Goal: Information Seeking & Learning: Learn about a topic

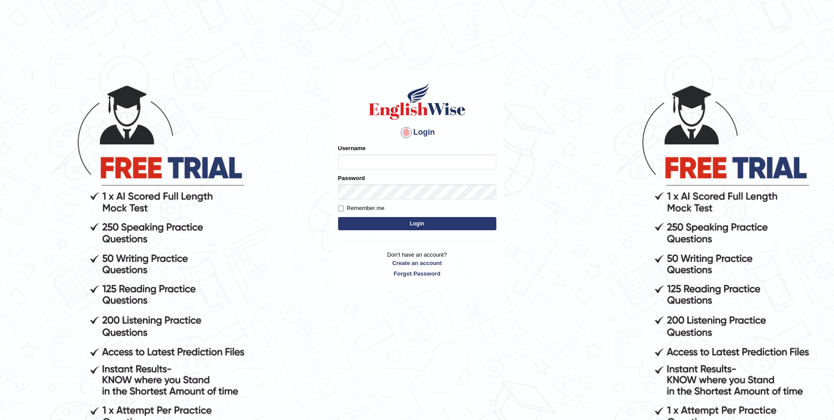
type input "Woldemariam12"
click at [414, 227] on button "Login" at bounding box center [417, 223] width 158 height 13
type input "Woldemariam12"
click at [416, 223] on button "Login" at bounding box center [417, 223] width 158 height 13
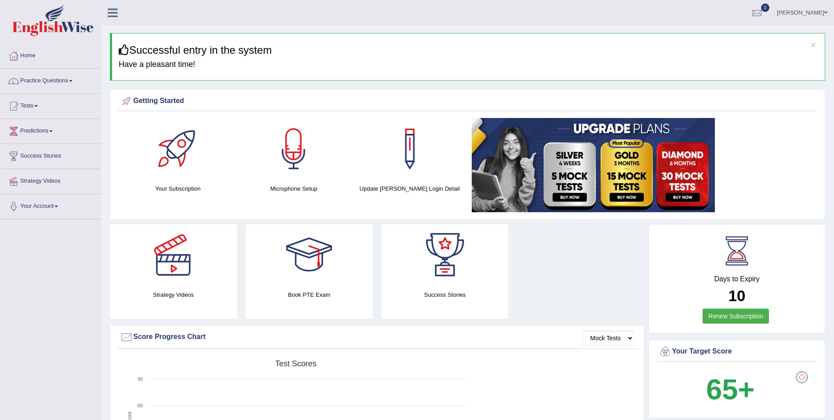
click at [70, 80] on link "Practice Questions" at bounding box center [50, 80] width 100 height 22
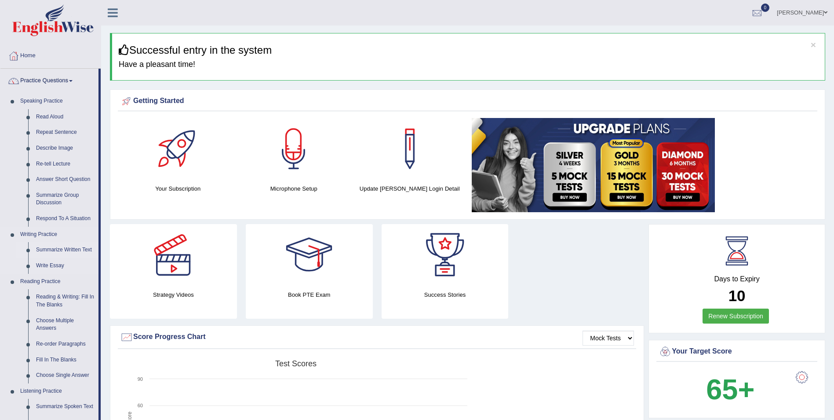
click at [62, 249] on link "Summarize Written Text" at bounding box center [65, 250] width 66 height 16
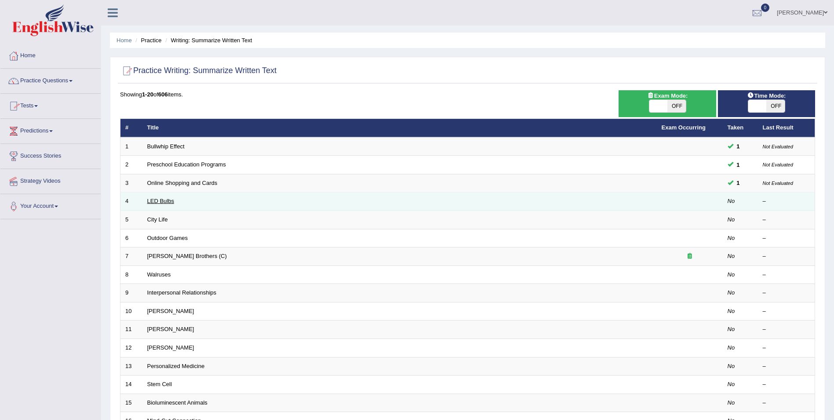
click at [169, 202] on link "LED Bulbs" at bounding box center [160, 200] width 27 height 7
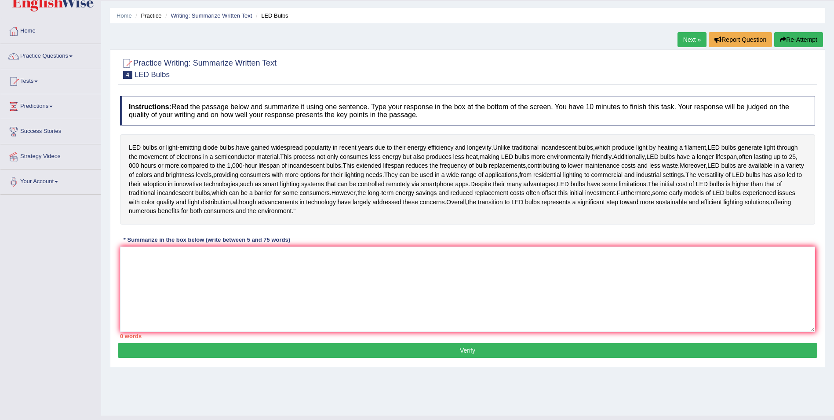
scroll to position [42, 0]
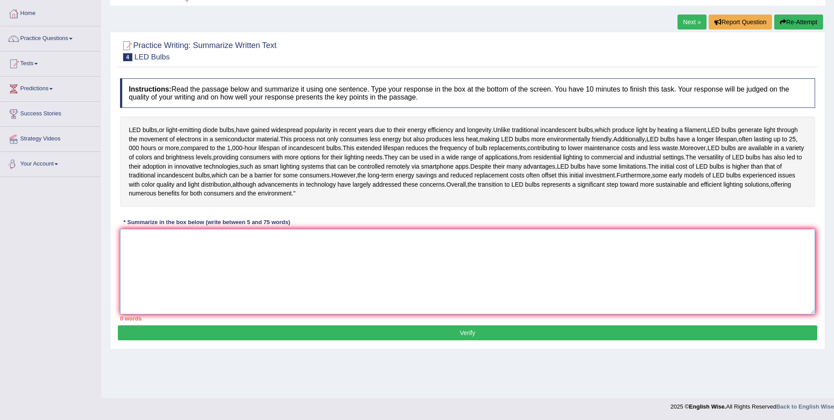
drag, startPoint x: 149, startPoint y: 265, endPoint x: 175, endPoint y: 249, distance: 30.4
click at [164, 256] on textarea at bounding box center [467, 271] width 695 height 85
type textarea "T"
click at [139, 258] on textarea "LE" at bounding box center [467, 271] width 695 height 85
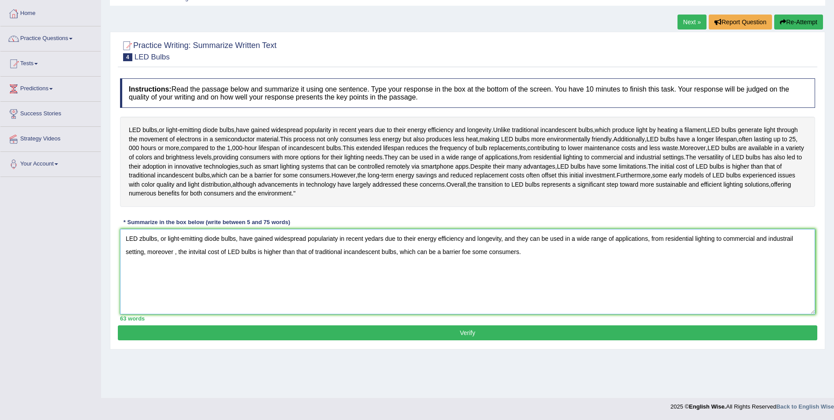
type textarea "LED zbulbs, or light-emitting diode bulbs, have gained widespread populariaty i…"
click at [502, 349] on div "Practice Writing: Summarize Written Text 4 LED Bulbs Instructions: Read the pas…" at bounding box center [468, 191] width 716 height 318
click at [503, 340] on button "Verify" at bounding box center [468, 332] width 700 height 15
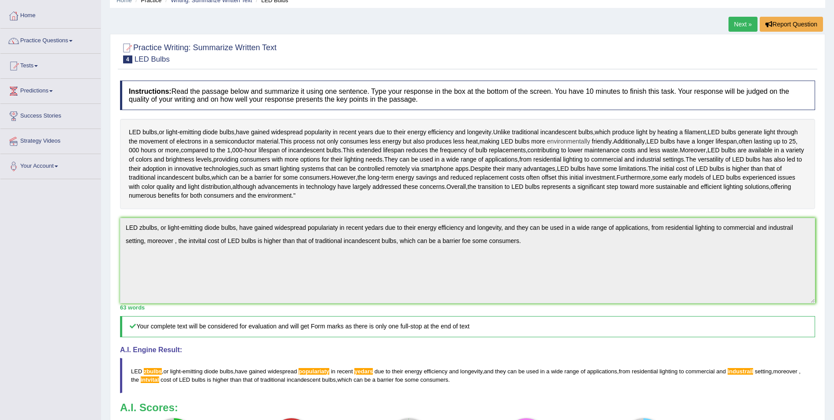
scroll to position [0, 0]
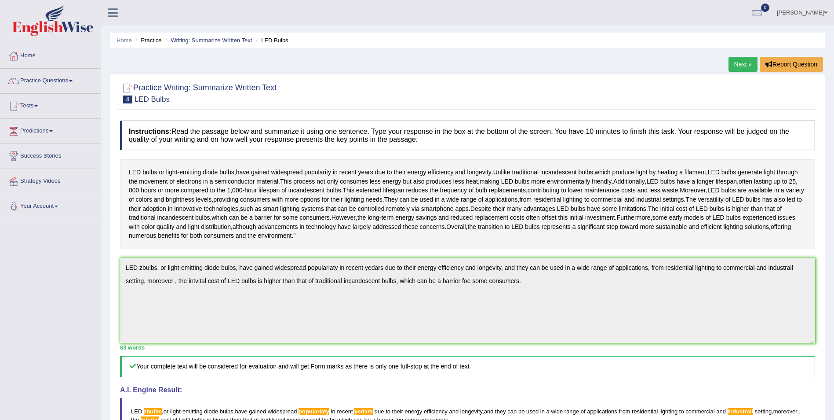
click at [741, 64] on link "Next »" at bounding box center [743, 64] width 29 height 15
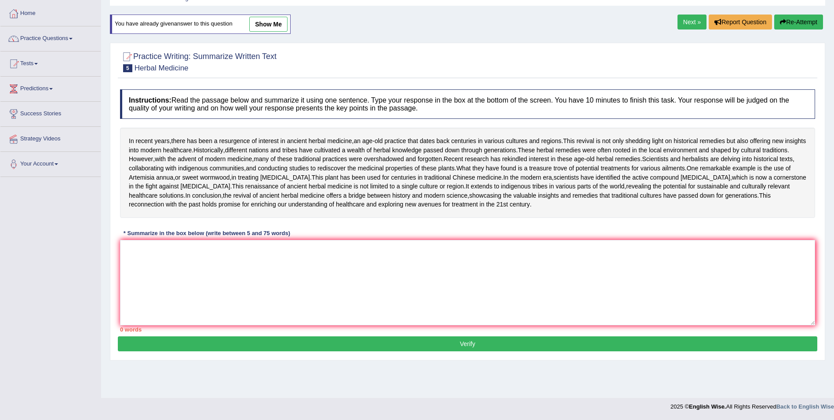
scroll to position [84, 0]
click at [228, 321] on textarea at bounding box center [467, 282] width 695 height 85
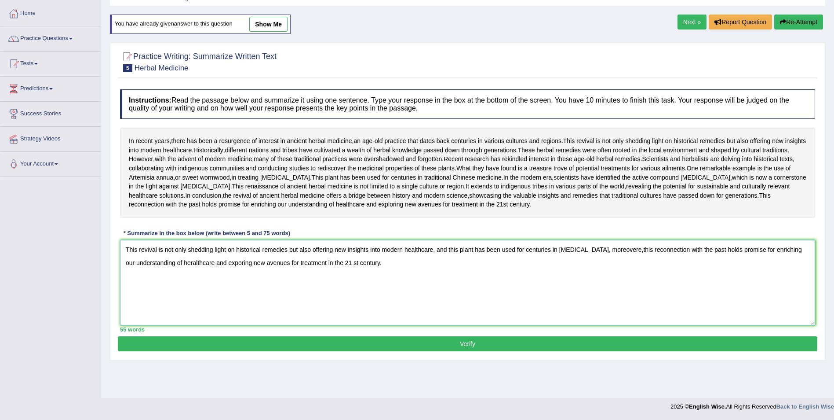
type textarea "This revival is not only shedding light on historical remedies but also offerin…"
click at [490, 351] on button "Verify" at bounding box center [468, 343] width 700 height 15
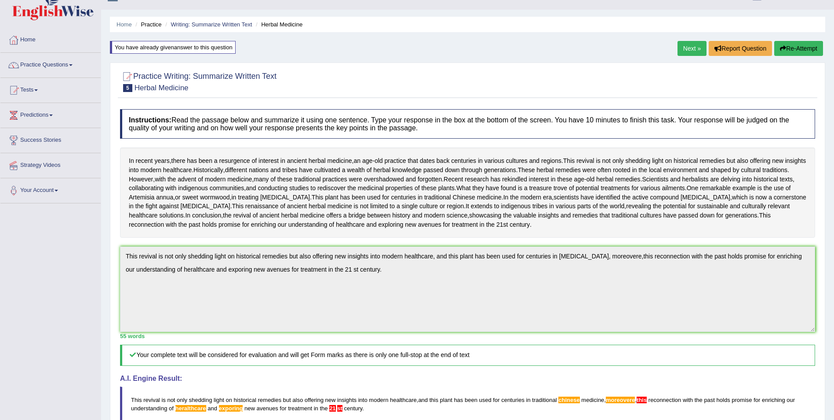
scroll to position [0, 0]
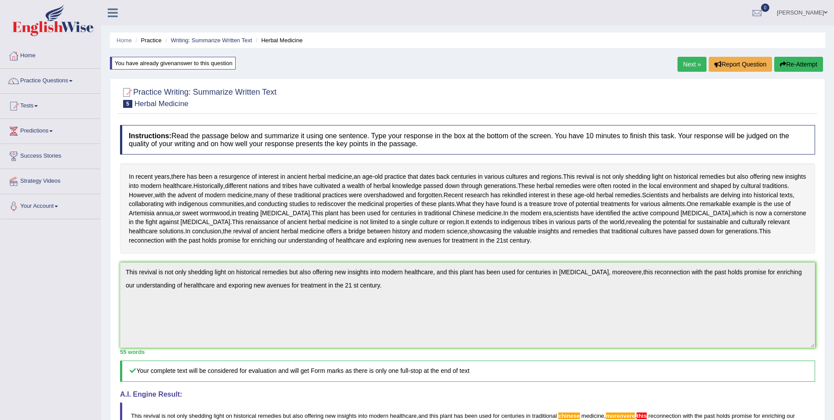
click at [695, 64] on link "Next »" at bounding box center [692, 64] width 29 height 15
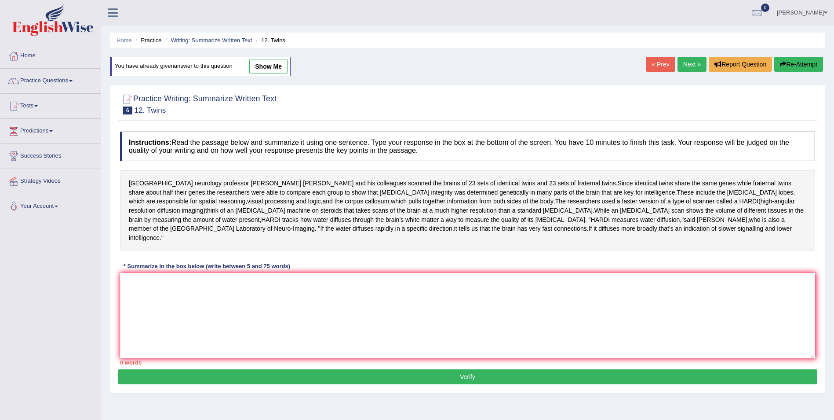
click at [200, 329] on textarea at bounding box center [467, 315] width 695 height 85
click at [155, 273] on textarea "Since identcal" at bounding box center [467, 315] width 695 height 85
click at [157, 273] on textarea "Since identcal" at bounding box center [467, 315] width 695 height 85
click at [184, 273] on textarea "Since identical" at bounding box center [467, 315] width 695 height 85
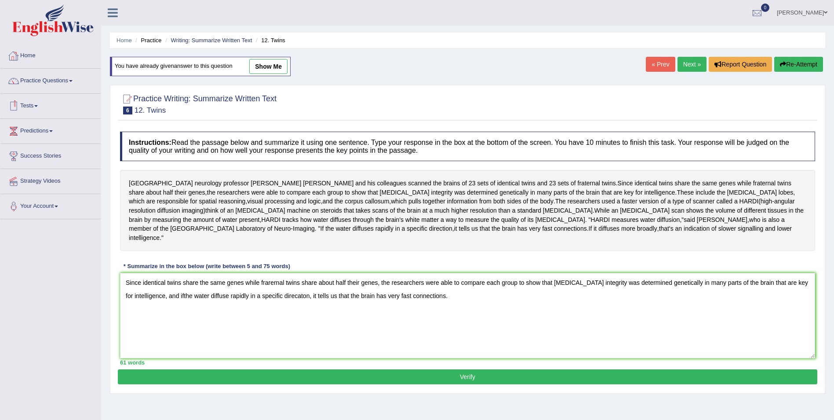
type textarea "Since identical twins share the same genes while frarernal twins share about ha…"
click at [465, 369] on button "Verify" at bounding box center [468, 376] width 700 height 15
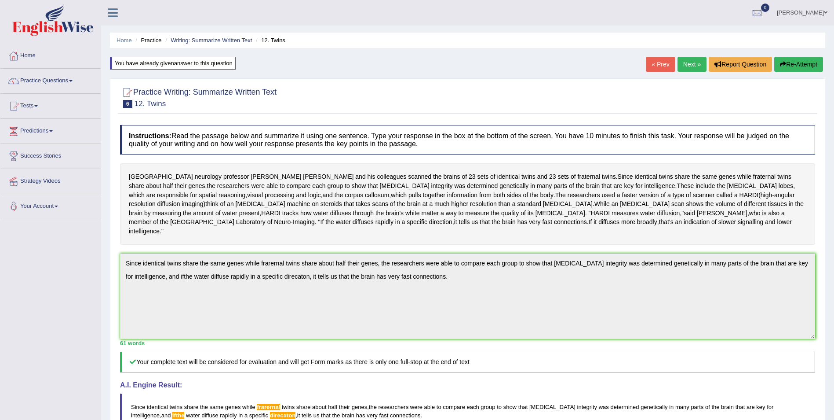
click at [695, 68] on link "Next »" at bounding box center [692, 64] width 29 height 15
click at [689, 63] on link "Next »" at bounding box center [692, 64] width 29 height 15
click at [688, 64] on link "Next »" at bounding box center [692, 64] width 29 height 15
click at [685, 62] on link "Next »" at bounding box center [692, 64] width 29 height 15
click at [684, 62] on link "Next »" at bounding box center [692, 64] width 29 height 15
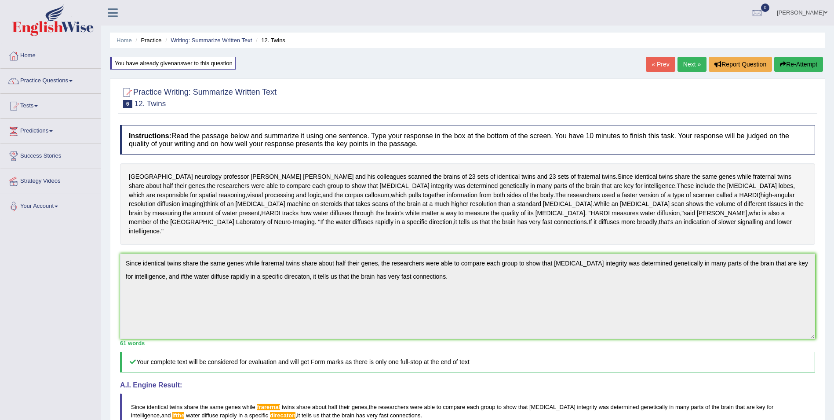
click at [683, 63] on link "Next »" at bounding box center [692, 64] width 29 height 15
click at [682, 63] on link "Next »" at bounding box center [692, 64] width 29 height 15
click at [680, 66] on link "Next »" at bounding box center [692, 64] width 29 height 15
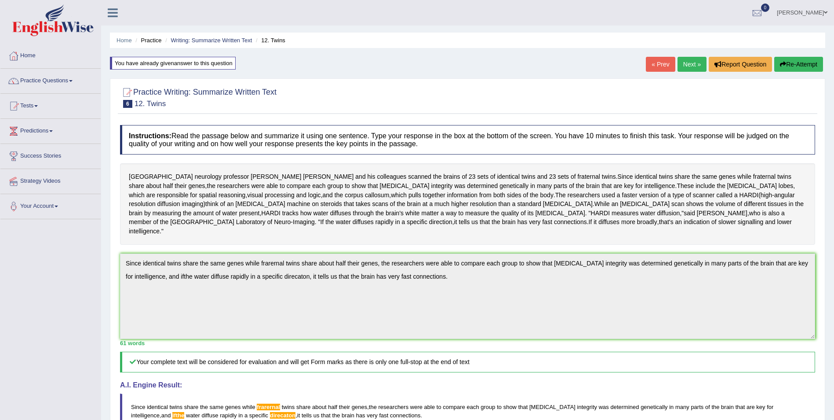
click at [680, 66] on link "Next »" at bounding box center [692, 64] width 29 height 15
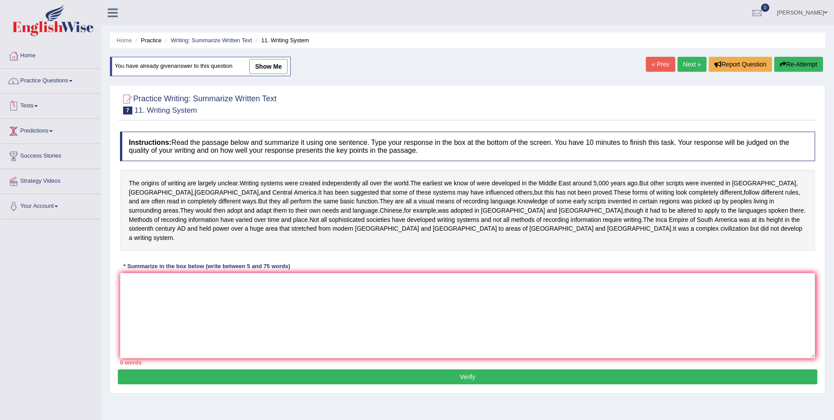
click at [38, 106] on span at bounding box center [36, 106] width 4 height 2
click at [76, 127] on link "Take Practice Sectional Test" at bounding box center [57, 126] width 82 height 16
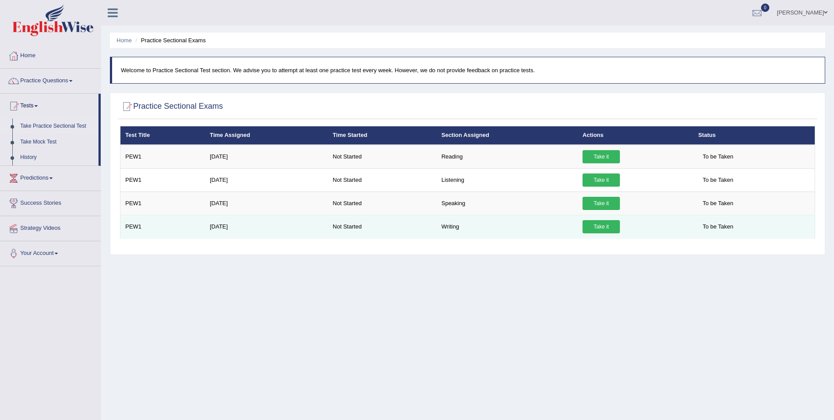
click at [599, 228] on link "Take it" at bounding box center [601, 226] width 37 height 13
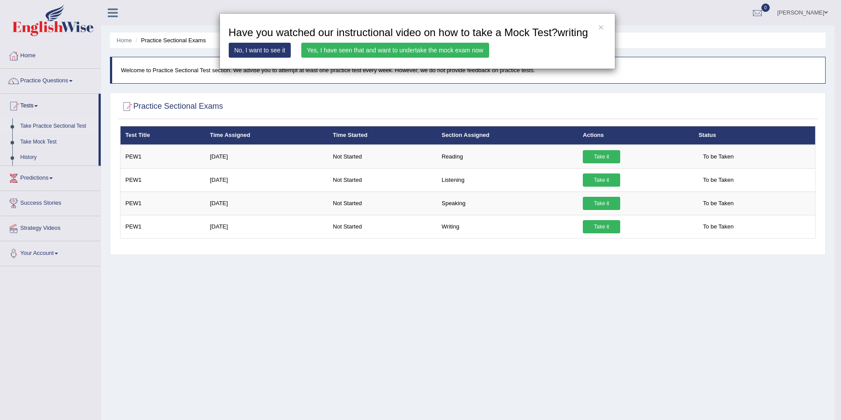
click at [344, 50] on link "Yes, I have seen that and want to undertake the mock exam now" at bounding box center [395, 50] width 188 height 15
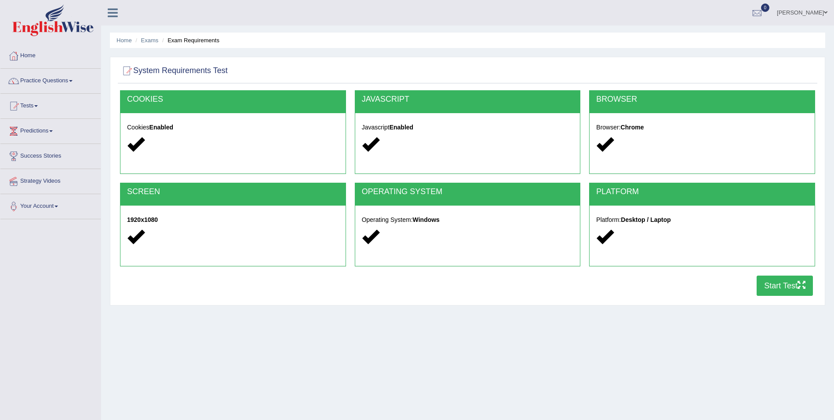
click at [768, 288] on button "Start Test" at bounding box center [785, 285] width 56 height 20
click at [38, 106] on span at bounding box center [36, 106] width 4 height 2
click at [63, 126] on link "Take Practice Sectional Test" at bounding box center [57, 126] width 82 height 16
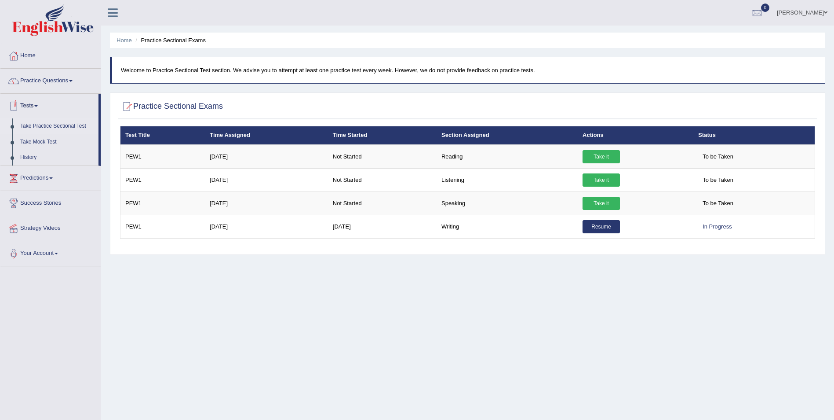
click at [37, 104] on link "Tests" at bounding box center [49, 105] width 98 height 22
click at [40, 111] on link "Tests" at bounding box center [50, 105] width 100 height 22
click at [54, 142] on link "Take Mock Test" at bounding box center [57, 142] width 82 height 16
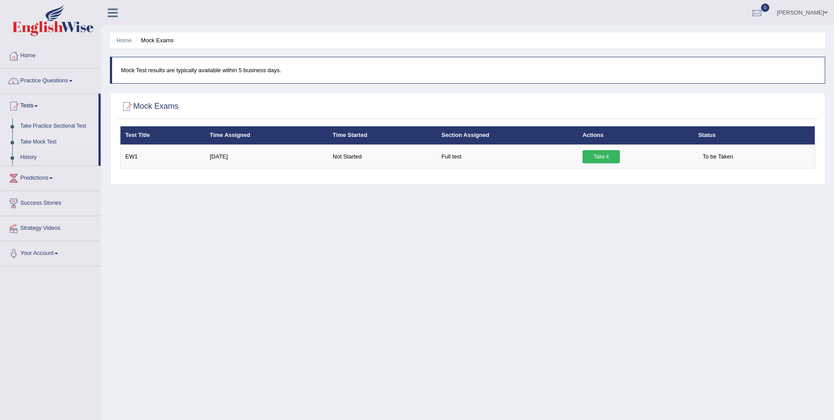
click at [75, 124] on link "Take Practice Sectional Test" at bounding box center [57, 126] width 82 height 16
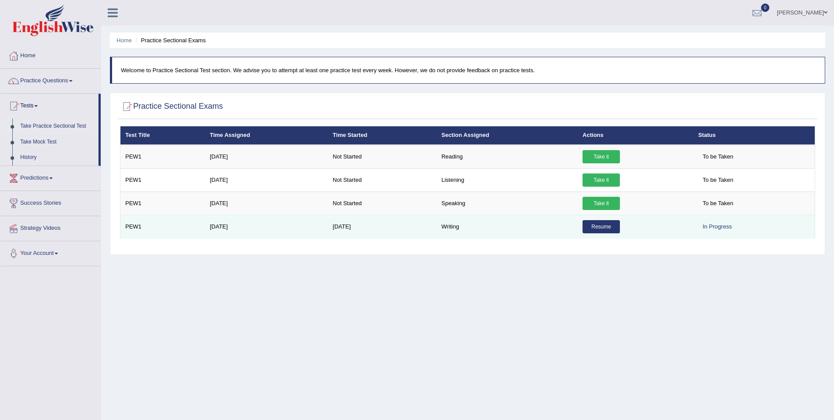
click at [593, 229] on link "Resume" at bounding box center [601, 226] width 37 height 13
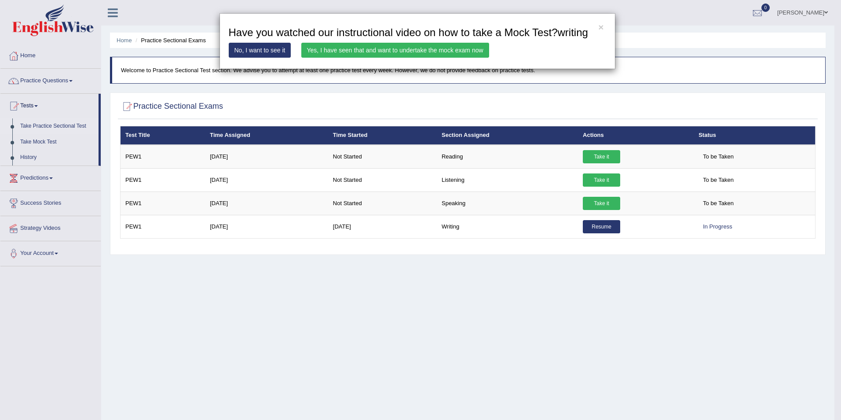
click at [373, 51] on link "Yes, I have seen that and want to undertake the mock exam now" at bounding box center [395, 50] width 188 height 15
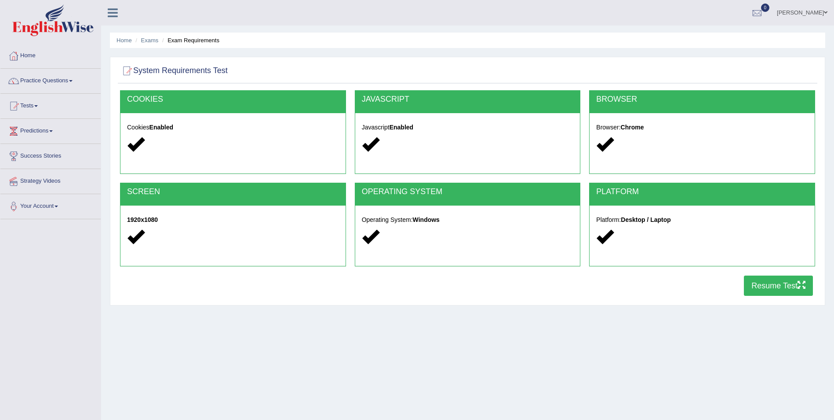
click at [766, 284] on button "Resume Test" at bounding box center [778, 285] width 69 height 20
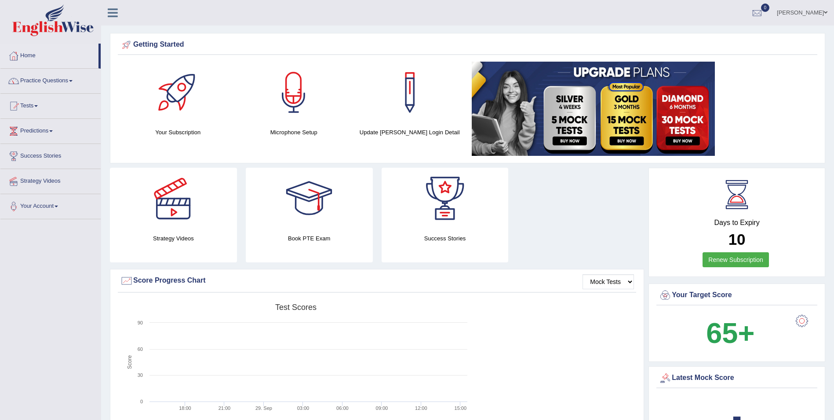
click at [70, 80] on link "Practice Questions" at bounding box center [50, 80] width 100 height 22
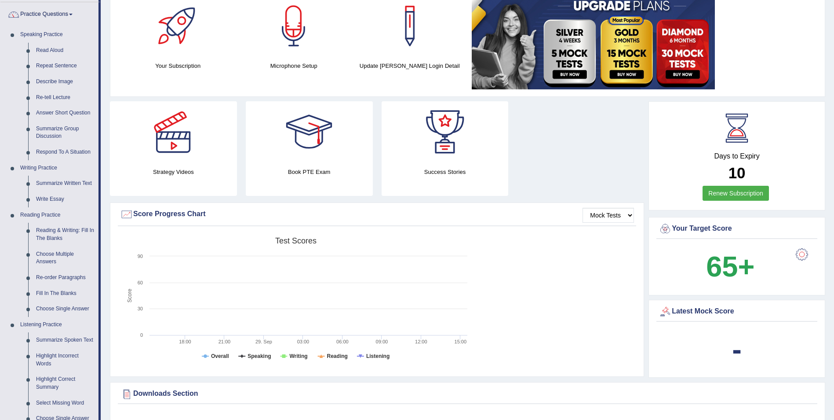
scroll to position [88, 0]
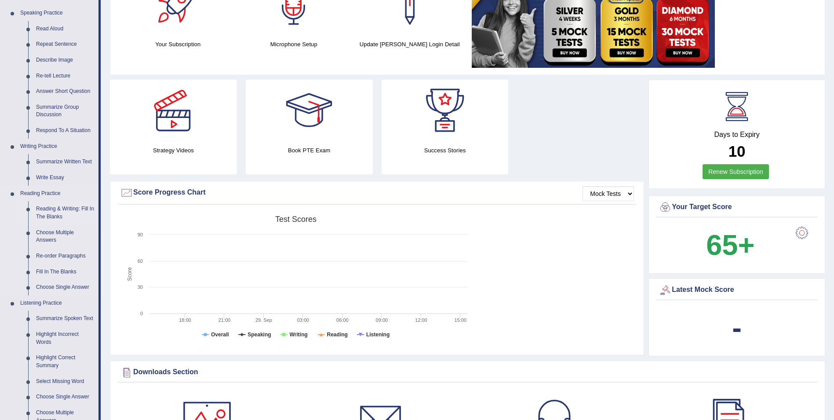
click at [71, 208] on link "Reading & Writing: Fill In The Blanks" at bounding box center [65, 212] width 66 height 23
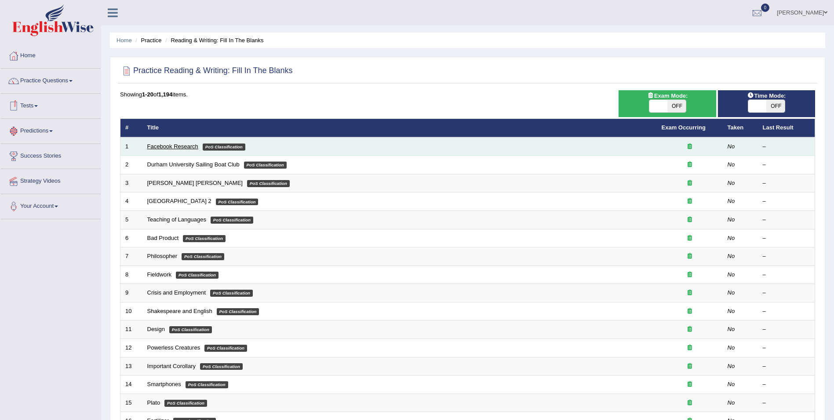
click at [169, 149] on link "Facebook Research" at bounding box center [172, 146] width 51 height 7
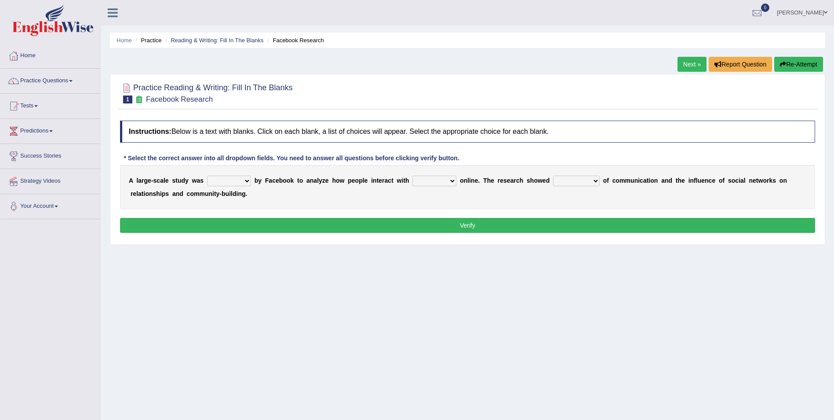
click at [242, 179] on select "surveyed had asked made" at bounding box center [229, 181] width 44 height 11
click at [207, 176] on select "surveyed had asked made" at bounding box center [229, 181] width 44 height 11
click at [258, 178] on b "y" at bounding box center [260, 180] width 4 height 7
click at [238, 180] on select "surveyed had asked made" at bounding box center [229, 181] width 44 height 11
select select "surveyed"
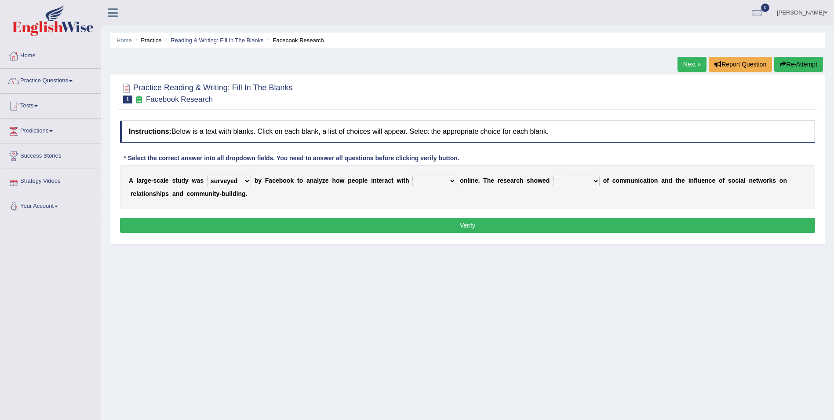
click at [207, 176] on select "surveyed had asked made" at bounding box center [229, 181] width 44 height 11
click at [434, 183] on select "together all each other another" at bounding box center [435, 181] width 44 height 11
select select "each other"
click at [413, 176] on select "together all each other another" at bounding box center [435, 181] width 44 height 11
click at [573, 181] on select "advantages standards fellowships patterns" at bounding box center [576, 181] width 47 height 11
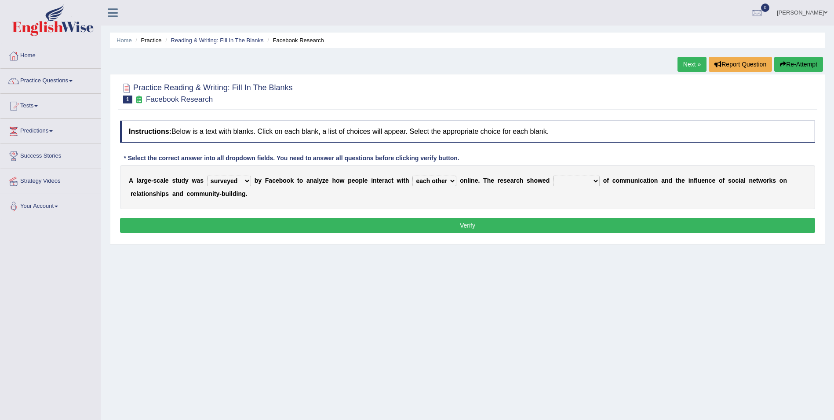
select select "standards"
click at [553, 176] on select "advantages standards fellowships patterns" at bounding box center [576, 181] width 47 height 11
click at [462, 225] on button "Verify" at bounding box center [467, 225] width 695 height 15
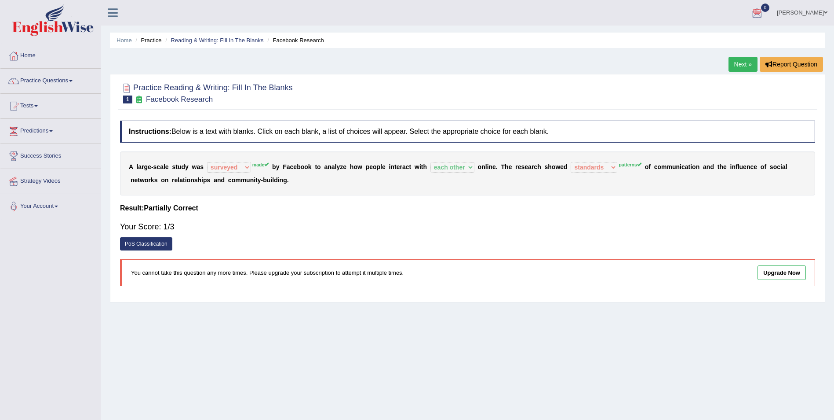
click at [737, 68] on link "Next »" at bounding box center [743, 64] width 29 height 15
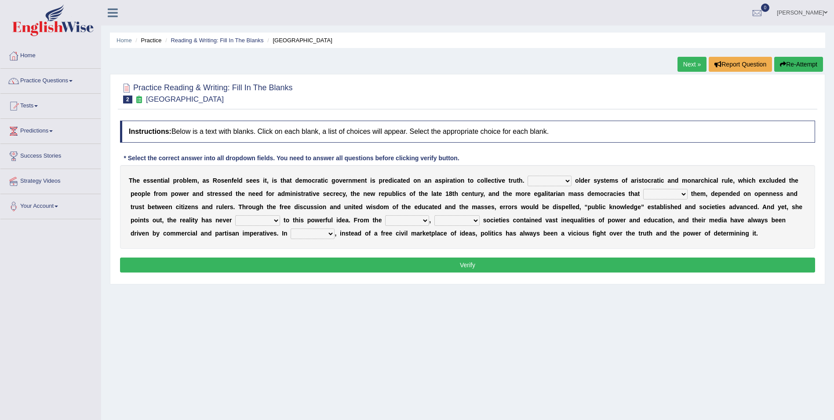
click at [534, 181] on select "Like Unlike Likely Safely" at bounding box center [550, 181] width 44 height 11
select select "Like"
click at [528, 176] on select "Like Unlike Likely Safely" at bounding box center [550, 181] width 44 height 11
click at [644, 194] on select "readed grated succeeded printed" at bounding box center [666, 194] width 44 height 11
select select "succeeded"
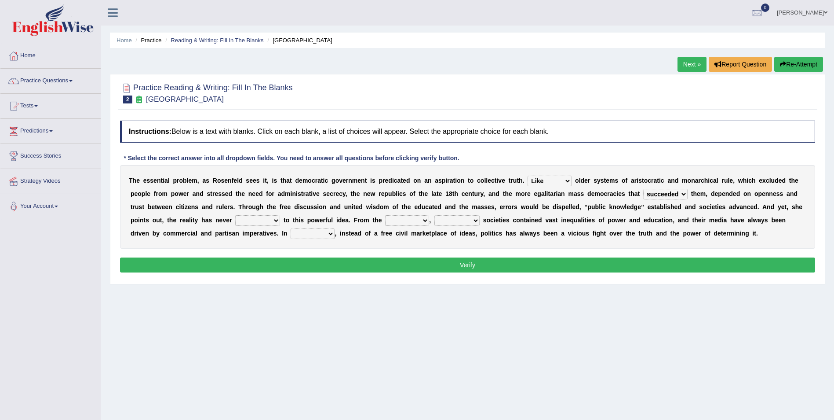
click at [644, 189] on select "readed grated succeeded printed" at bounding box center [666, 194] width 44 height 11
drag, startPoint x: 165, startPoint y: 220, endPoint x: 170, endPoint y: 221, distance: 5.3
click at [235, 220] on select "saved up stood up brought up lived up" at bounding box center [257, 220] width 45 height 11
select select "brought up"
click at [235, 215] on select "saved up stood up brought up lived up" at bounding box center [257, 220] width 45 height 11
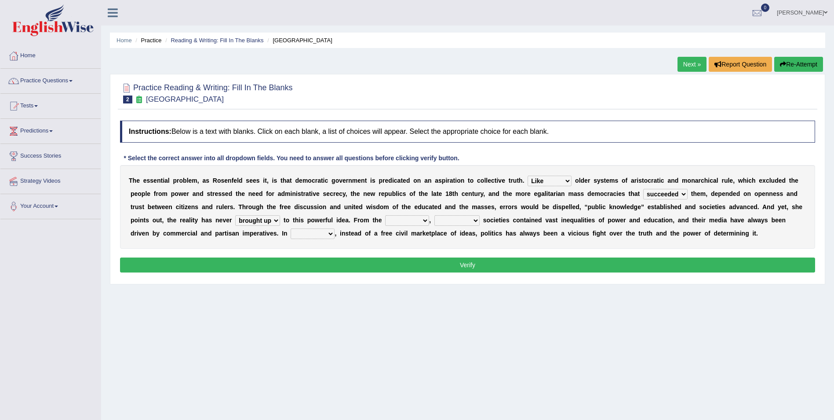
click at [385, 221] on select "outset ranged stood caught" at bounding box center [407, 220] width 44 height 11
click at [435, 219] on select "freedom democratic media stilled" at bounding box center [457, 220] width 45 height 11
click at [385, 215] on select "outset ranged stood caught" at bounding box center [407, 220] width 44 height 11
select select "ranged"
click at [385, 215] on select "outset ranged stood caught" at bounding box center [407, 220] width 44 height 11
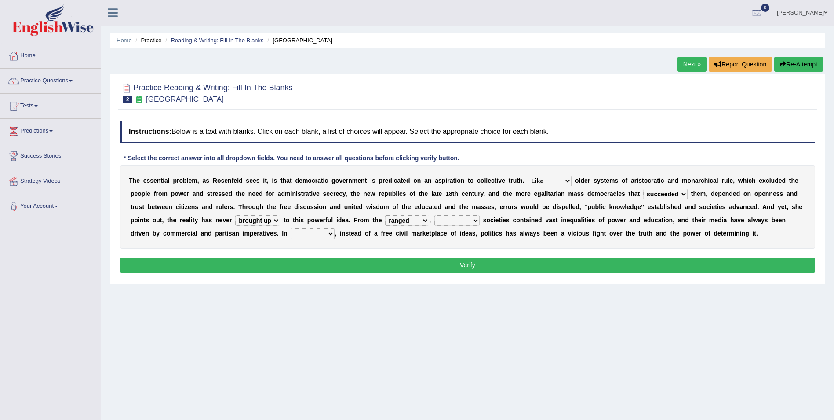
click at [435, 218] on select "freedom democratic media stilled" at bounding box center [457, 220] width 45 height 11
select select "media"
click at [435, 215] on select "freedom democratic media stilled" at bounding box center [457, 220] width 45 height 11
click at [385, 221] on select "outset ranged stood caught" at bounding box center [407, 220] width 44 height 11
click at [676, 241] on div "T h e e s s e n t i a l p r o b l e m , a s R o s e n f e l d s e e s i t , i s…" at bounding box center [467, 207] width 695 height 84
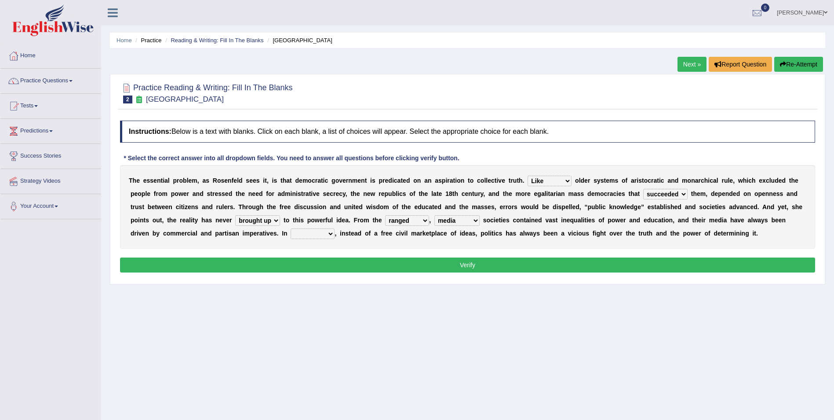
click at [291, 229] on select "power practice ideas fought" at bounding box center [313, 233] width 44 height 11
select select "power"
click at [291, 228] on select "power practice ideas fought" at bounding box center [313, 233] width 44 height 11
click at [421, 260] on button "Verify" at bounding box center [467, 264] width 695 height 15
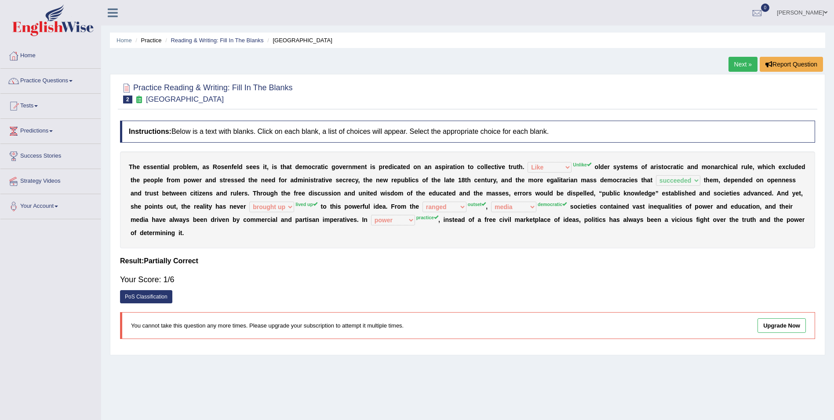
click at [750, 66] on link "Next »" at bounding box center [743, 64] width 29 height 15
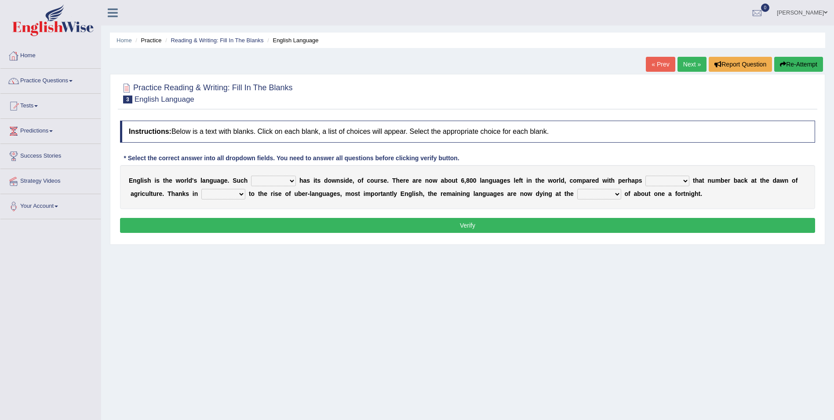
click at [280, 180] on select "power idea subject dominance" at bounding box center [273, 181] width 45 height 11
select select "subject"
click at [251, 176] on select "power idea subject dominance" at bounding box center [273, 181] width 45 height 11
click at [654, 181] on select "rise twice firstly never" at bounding box center [668, 181] width 44 height 11
select select "rise"
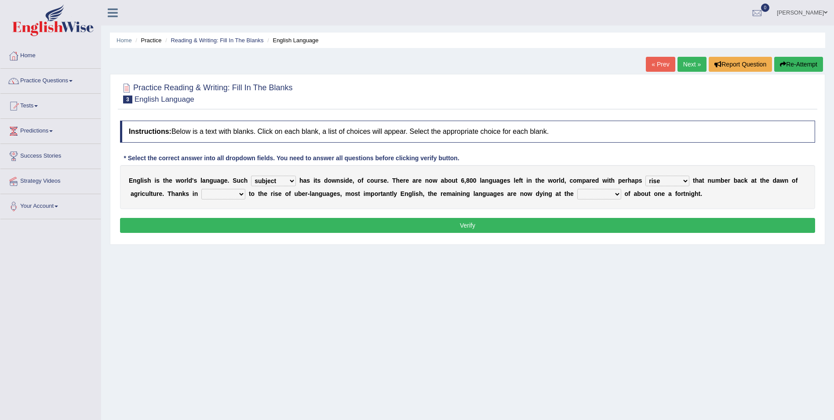
click at [646, 176] on select "rise twice firstly never" at bounding box center [668, 181] width 44 height 11
click at [201, 197] on select "rare start part bother" at bounding box center [223, 194] width 44 height 11
click at [578, 196] on select "state rate wait great" at bounding box center [600, 194] width 44 height 11
select select "rate"
click at [578, 189] on select "state rate wait great" at bounding box center [600, 194] width 44 height 11
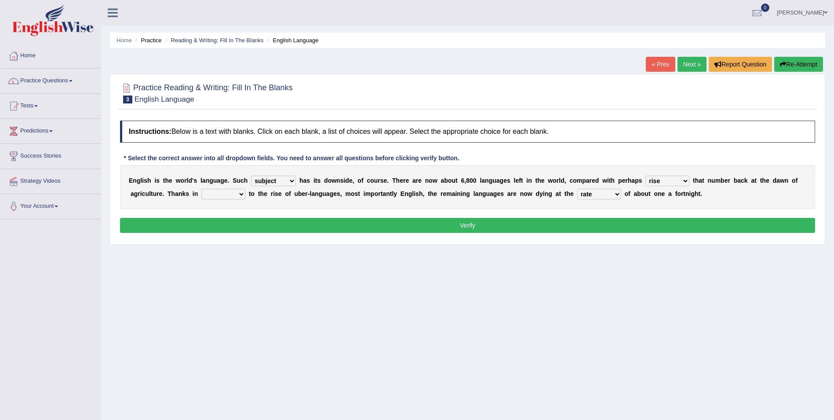
click at [201, 192] on select "rare start part bother" at bounding box center [223, 194] width 44 height 11
select select "start"
click at [201, 189] on select "rare start part bother" at bounding box center [223, 194] width 44 height 11
click at [293, 227] on button "Verify" at bounding box center [467, 225] width 695 height 15
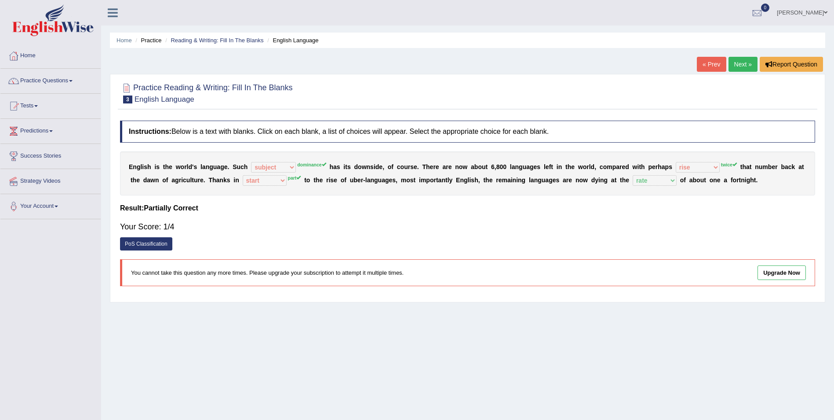
click at [747, 69] on link "Next »" at bounding box center [743, 64] width 29 height 15
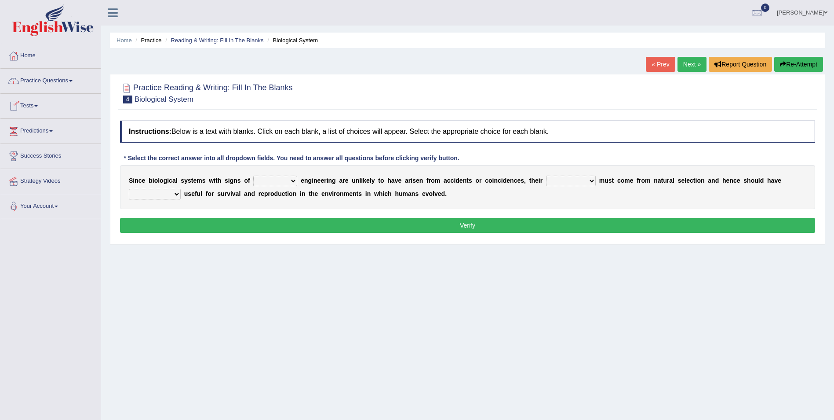
click at [38, 106] on span at bounding box center [36, 106] width 4 height 2
click at [21, 160] on link "History" at bounding box center [57, 158] width 82 height 16
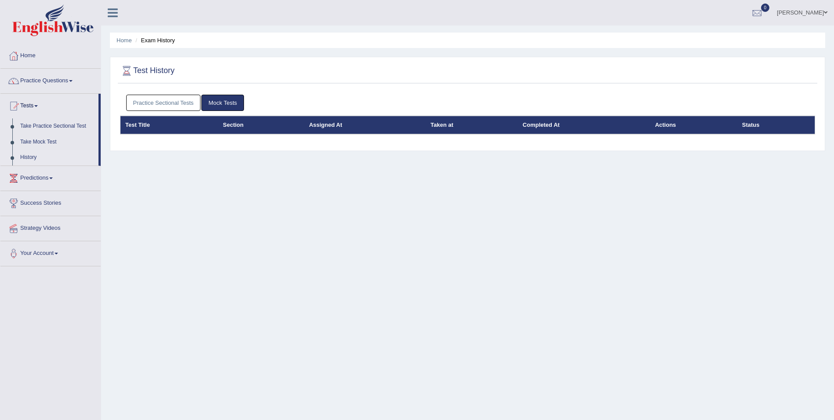
click at [205, 102] on link "Mock Tests" at bounding box center [222, 103] width 43 height 16
click at [195, 104] on link "Practice Sectional Tests" at bounding box center [163, 103] width 75 height 16
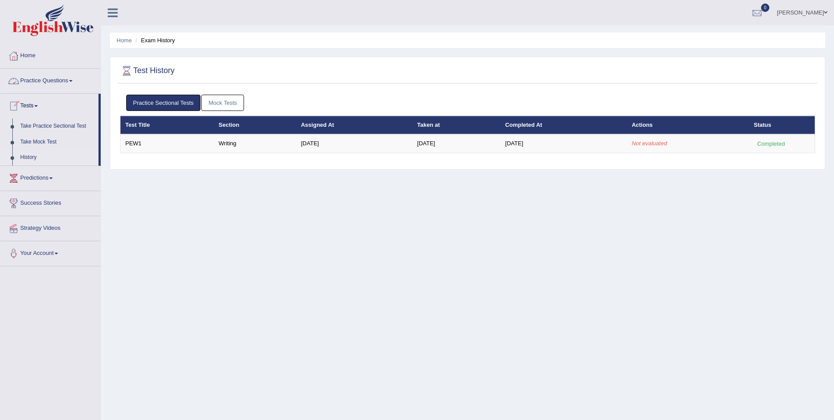
click at [74, 74] on link "Practice Questions" at bounding box center [50, 80] width 100 height 22
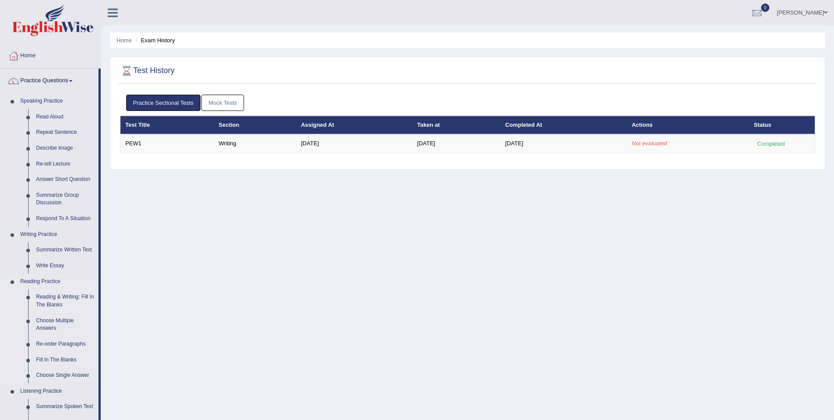
click at [59, 296] on link "Reading & Writing: Fill In The Blanks" at bounding box center [65, 300] width 66 height 23
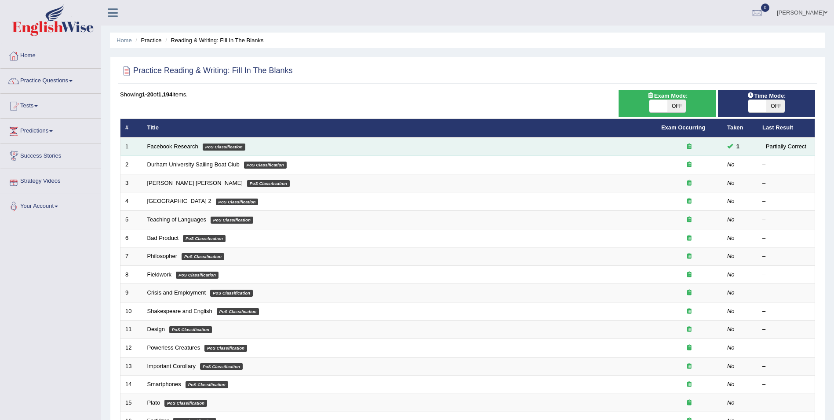
click at [162, 146] on link "Facebook Research" at bounding box center [172, 146] width 51 height 7
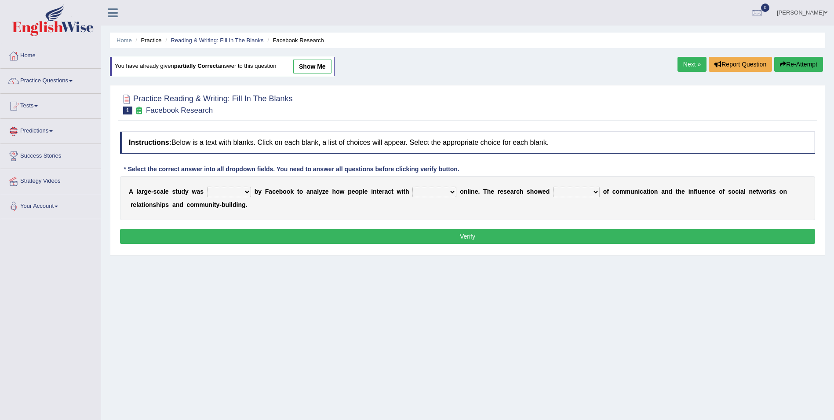
click at [234, 194] on select "surveyed had asked made" at bounding box center [229, 192] width 44 height 11
select select "made"
click at [207, 187] on select "surveyed had asked made" at bounding box center [229, 192] width 44 height 11
click at [439, 197] on div "A l a r g e - s c a l e s t u d y w a s surveyed had asked made b y F a c e b o…" at bounding box center [467, 198] width 695 height 44
click at [438, 190] on select "together all each other another" at bounding box center [435, 192] width 44 height 11
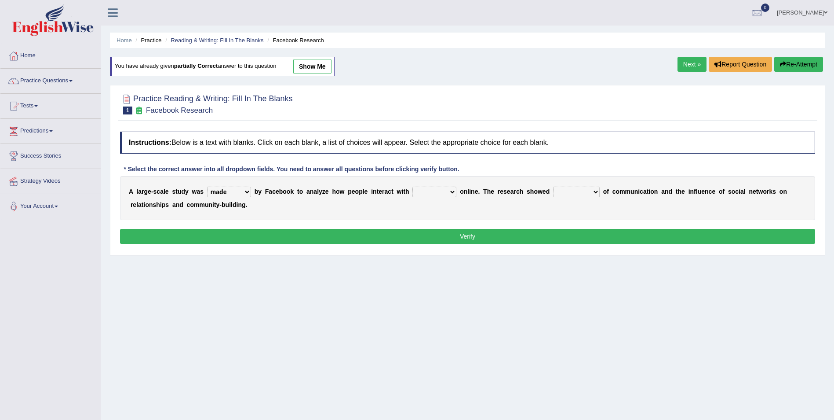
select select "each other"
click at [413, 187] on select "together all each other another" at bounding box center [435, 192] width 44 height 11
click at [569, 192] on select "advantages standards fellowships patterns" at bounding box center [576, 192] width 47 height 11
select select "patterns"
click at [553, 187] on select "advantages standards fellowships patterns" at bounding box center [576, 192] width 47 height 11
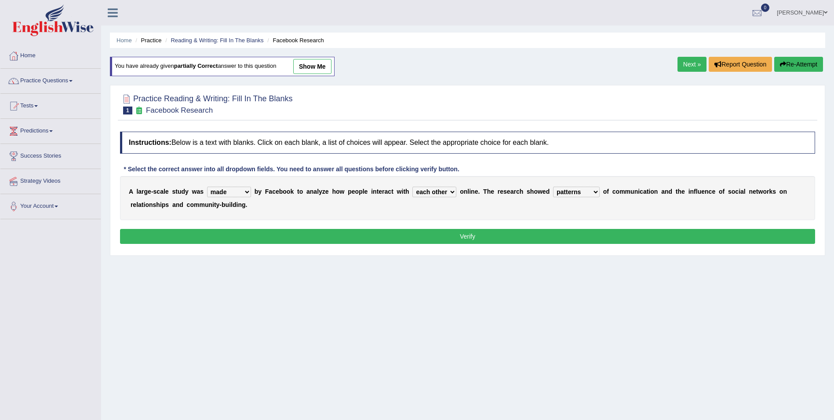
click at [549, 232] on button "Verify" at bounding box center [467, 236] width 695 height 15
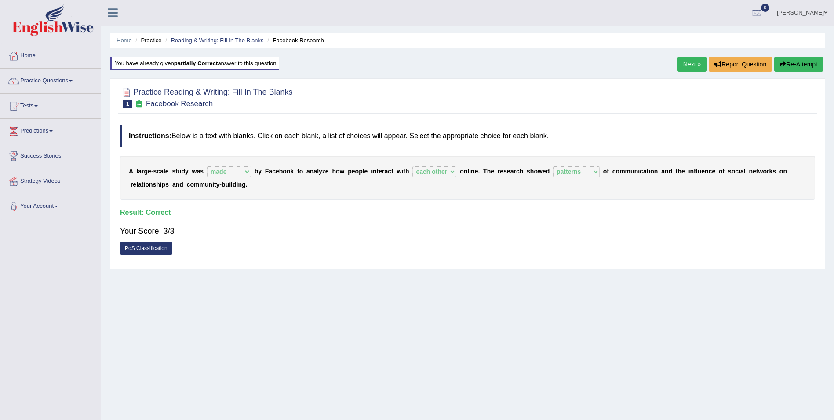
click at [684, 58] on link "Next »" at bounding box center [692, 64] width 29 height 15
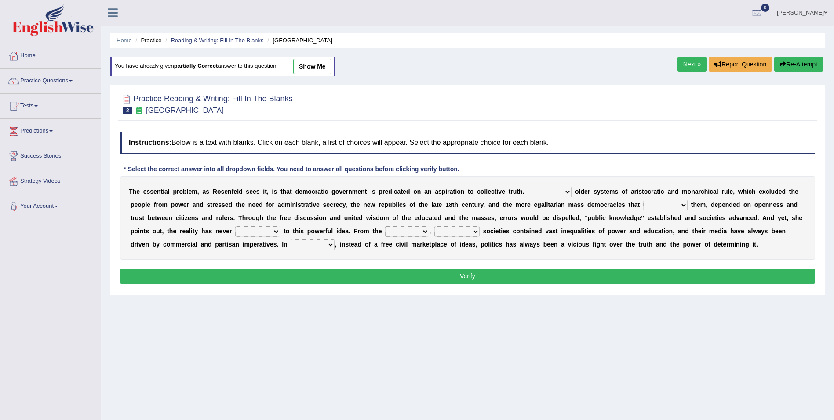
click at [541, 190] on select "Like Unlike Likely Safely" at bounding box center [550, 192] width 44 height 11
select select "Like"
click at [528, 187] on select "Like Unlike Likely Safely" at bounding box center [550, 192] width 44 height 11
click at [644, 206] on select "readed grated succeeded printed" at bounding box center [666, 205] width 44 height 11
select select "succeeded"
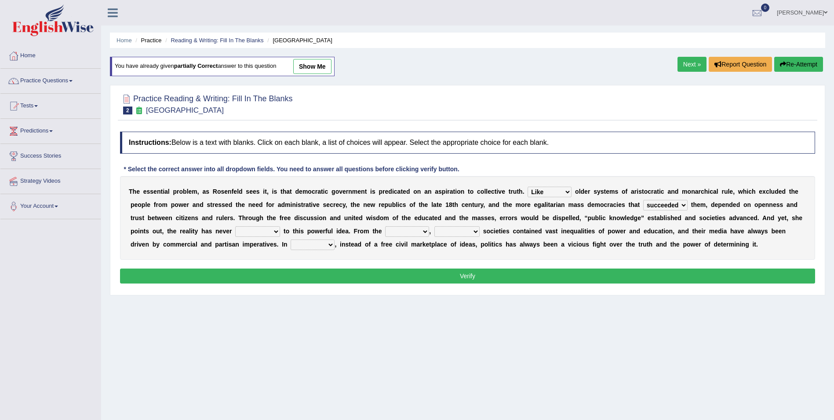
click at [644, 200] on select "readed grated succeeded printed" at bounding box center [666, 205] width 44 height 11
click at [235, 226] on select "saved up stood up brought up lived up" at bounding box center [257, 231] width 45 height 11
select select "saved up"
click at [235, 226] on select "saved up stood up brought up lived up" at bounding box center [257, 231] width 45 height 11
click at [385, 228] on select "outset ranged stood caught" at bounding box center [407, 231] width 44 height 11
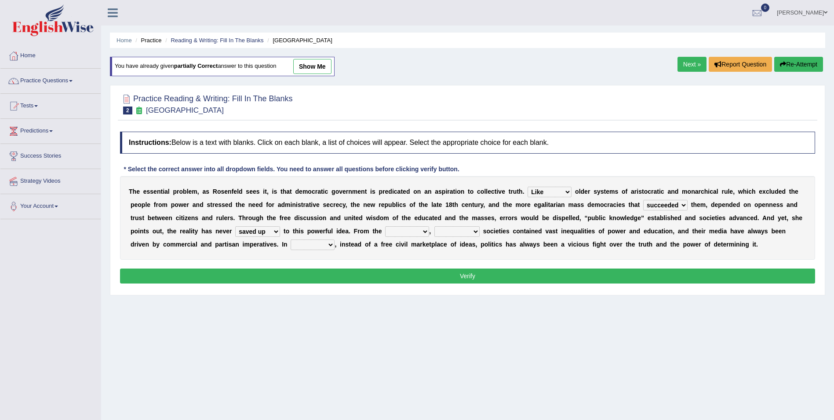
select select "outset"
click at [385, 226] on select "outset ranged stood caught" at bounding box center [407, 231] width 44 height 11
click at [435, 227] on select "freedom democratic media stilled" at bounding box center [457, 231] width 45 height 11
select select "democratic"
click at [435, 226] on select "freedom democratic media stilled" at bounding box center [457, 231] width 45 height 11
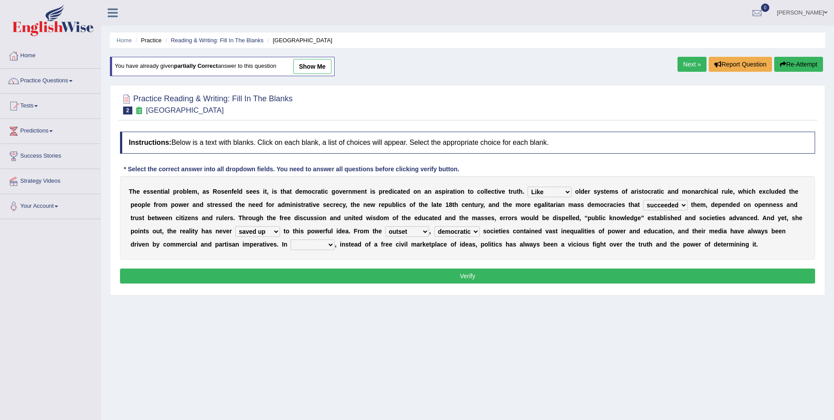
click at [291, 244] on select "power practice ideas fought" at bounding box center [313, 244] width 44 height 11
select select "practice"
click at [291, 239] on select "power practice ideas fought" at bounding box center [313, 244] width 44 height 11
click at [428, 273] on button "Verify" at bounding box center [467, 275] width 695 height 15
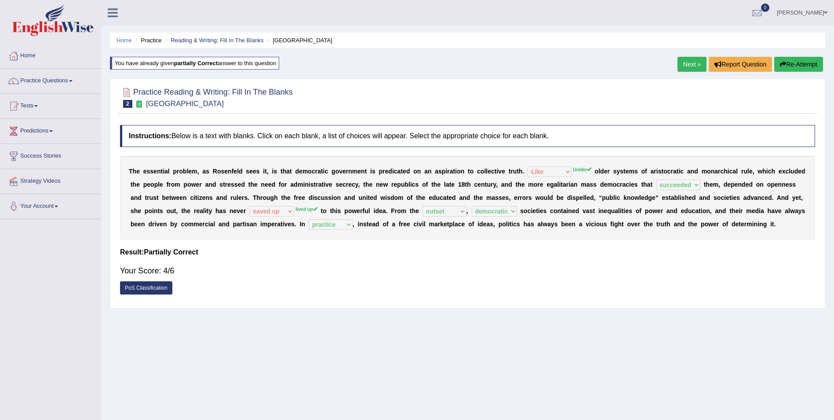
click at [680, 59] on link "Next »" at bounding box center [692, 64] width 29 height 15
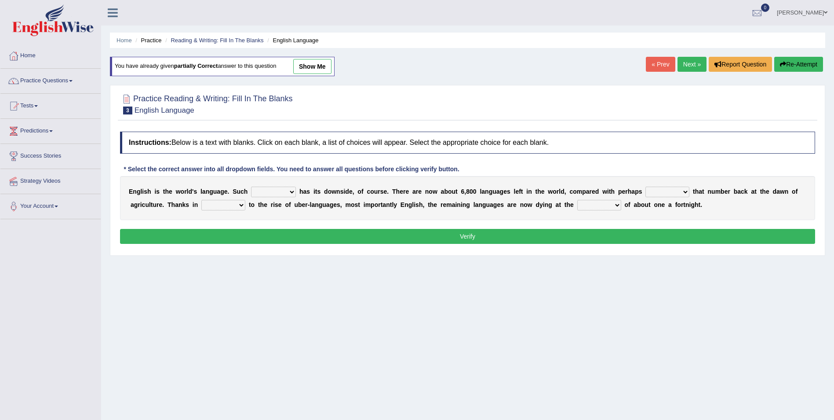
click at [282, 190] on select "power idea subject dominance" at bounding box center [273, 192] width 45 height 11
select select "subject"
click at [251, 187] on select "power idea subject dominance" at bounding box center [273, 192] width 45 height 11
click at [653, 189] on select "rise twice firstly never" at bounding box center [668, 192] width 44 height 11
select select "twice"
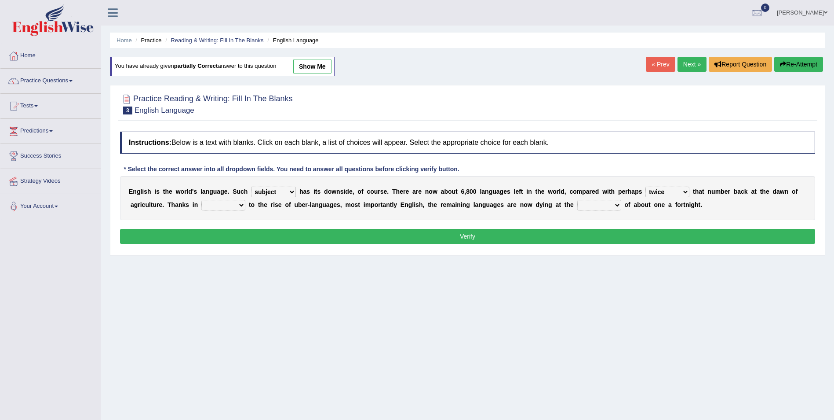
click at [646, 187] on select "rise twice firstly never" at bounding box center [668, 192] width 44 height 11
click at [210, 205] on div "E n g l i s h i s t h e w o r l d ' s l a n g u a g e . S u c h power idea subj…" at bounding box center [467, 198] width 695 height 44
click at [203, 201] on select "rare start part bother" at bounding box center [223, 205] width 44 height 11
select select "part"
click at [201, 200] on select "rare start part bother" at bounding box center [223, 205] width 44 height 11
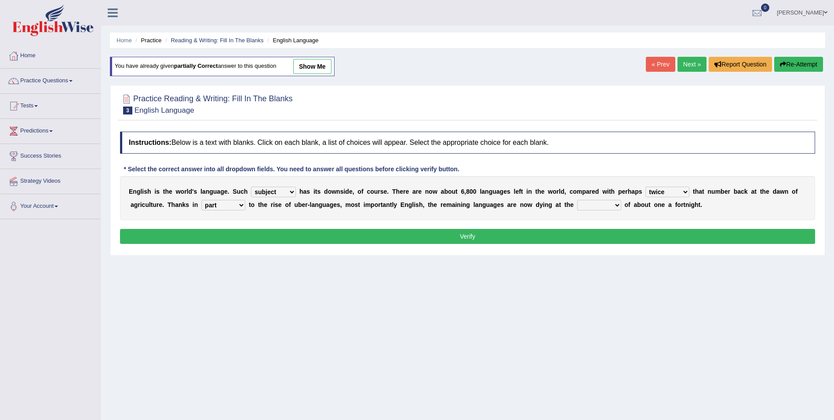
click at [556, 197] on div "E n g l i s h i s t h e w o r l d ' s l a n g u a g e . S u c h power idea subj…" at bounding box center [467, 198] width 695 height 44
drag, startPoint x: 542, startPoint y: 200, endPoint x: 546, endPoint y: 202, distance: 4.5
click at [578, 201] on select "state rate wait great" at bounding box center [600, 205] width 44 height 11
select select "rate"
click at [578, 200] on select "state rate wait great" at bounding box center [600, 205] width 44 height 11
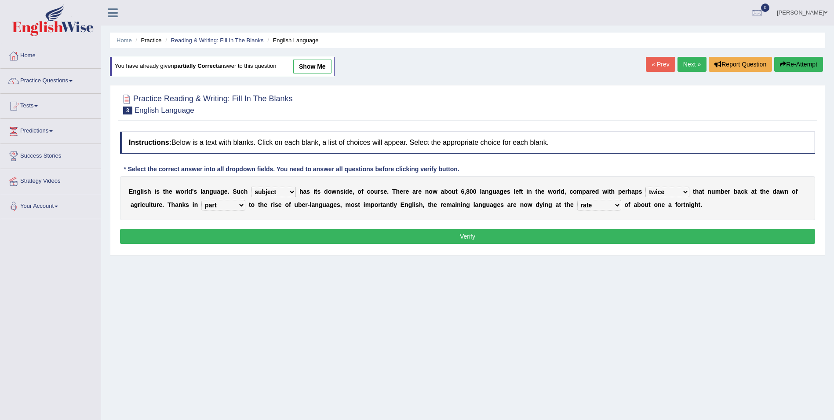
click at [507, 244] on div "Instructions: Below is a text with blanks. Click on each blank, a list of choic…" at bounding box center [468, 189] width 700 height 124
click at [510, 236] on button "Verify" at bounding box center [467, 236] width 695 height 15
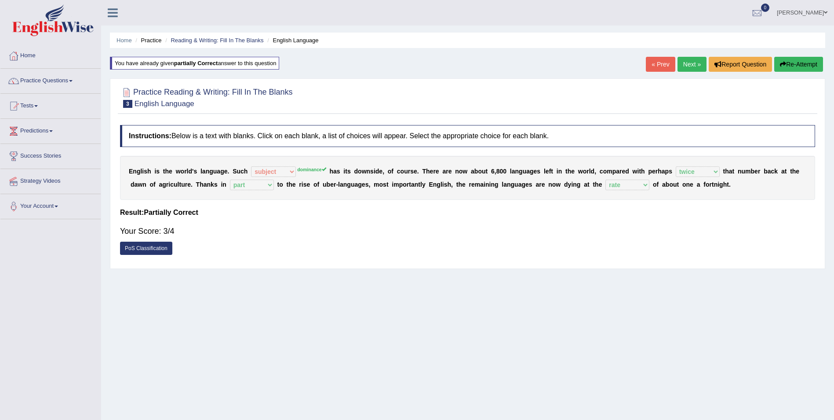
click at [683, 68] on link "Next »" at bounding box center [692, 64] width 29 height 15
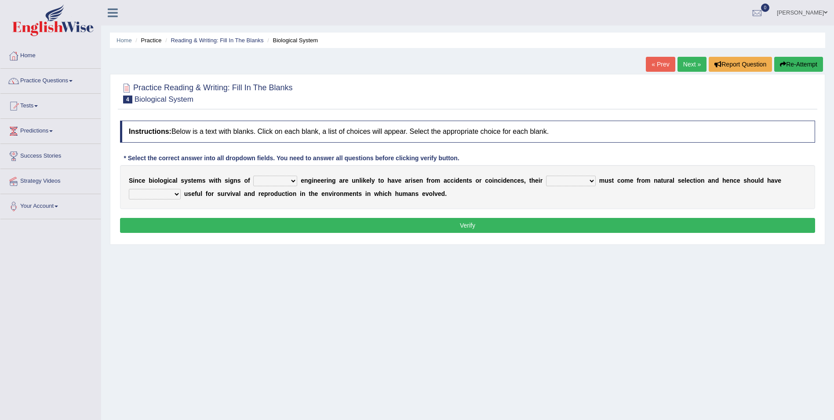
click at [288, 179] on select "system national extra complex" at bounding box center [275, 181] width 44 height 11
drag, startPoint x: 231, startPoint y: 157, endPoint x: 263, endPoint y: 241, distance: 89.4
click at [230, 160] on div "* Select the correct answer into all dropdown fields. You need to answer all qu…" at bounding box center [291, 158] width 343 height 9
click at [297, 182] on b at bounding box center [299, 180] width 4 height 7
click at [297, 178] on b at bounding box center [299, 180] width 4 height 7
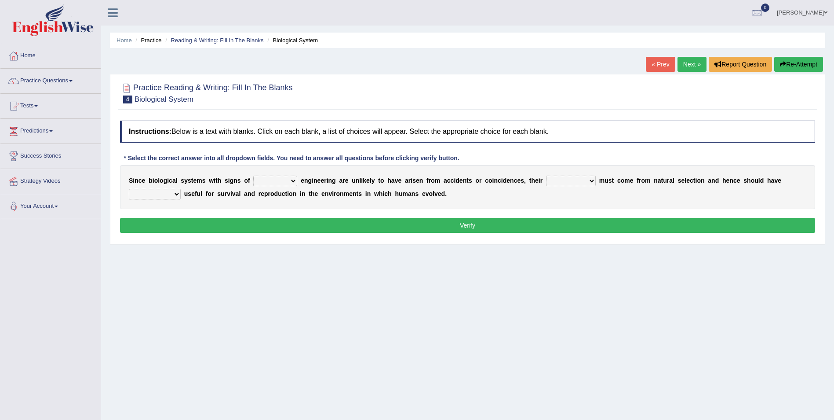
click at [283, 180] on select "system national extra complex" at bounding box center [275, 181] width 44 height 11
select select "complex"
click at [253, 176] on select "system national extra complex" at bounding box center [275, 181] width 44 height 11
click at [567, 176] on select "presence organisation registration structures" at bounding box center [571, 181] width 50 height 11
select select "structures"
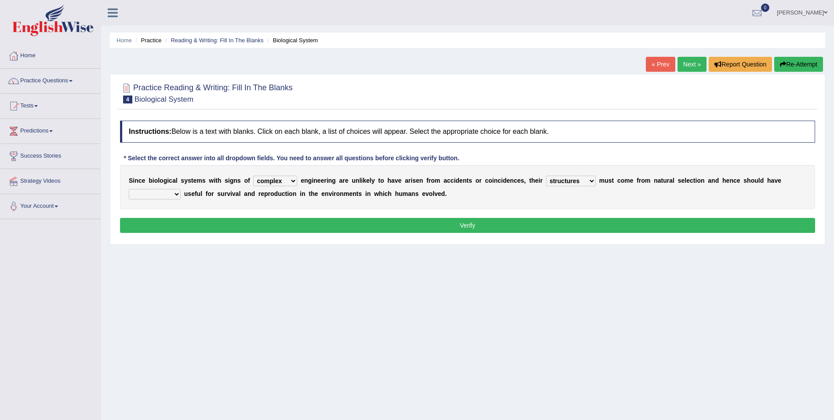
click at [546, 176] on select "presence organisation registration structures" at bounding box center [571, 181] width 50 height 11
click at [181, 189] on select "functions cultures samples introductions" at bounding box center [155, 194] width 52 height 11
select select "samples"
click at [181, 189] on select "functions cultures samples introductions" at bounding box center [155, 194] width 52 height 11
click at [455, 226] on button "Verify" at bounding box center [467, 225] width 695 height 15
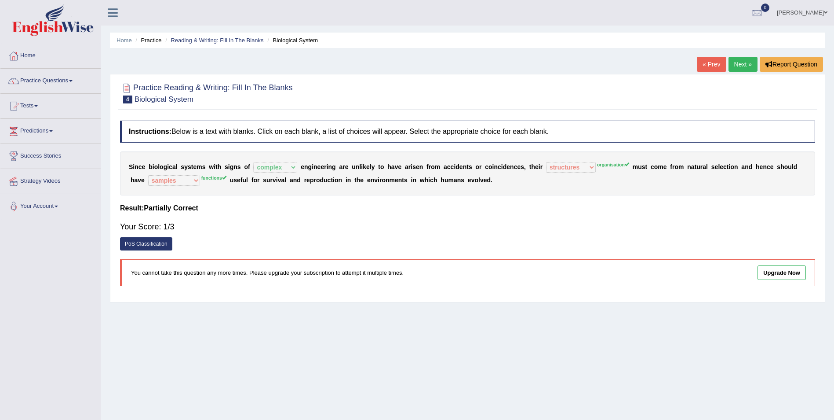
click at [737, 62] on link "Next »" at bounding box center [743, 64] width 29 height 15
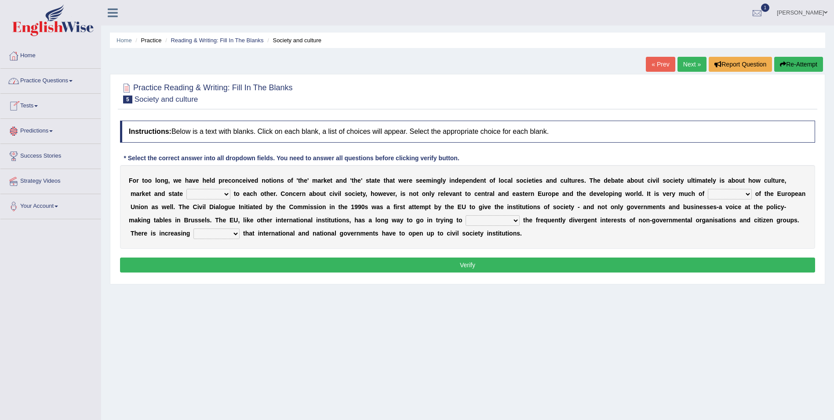
click at [764, 12] on div at bounding box center [757, 13] width 13 height 13
click at [640, 95] on div at bounding box center [467, 92] width 695 height 27
click at [41, 106] on link "Tests" at bounding box center [50, 105] width 100 height 22
click at [48, 157] on link "History" at bounding box center [57, 158] width 82 height 16
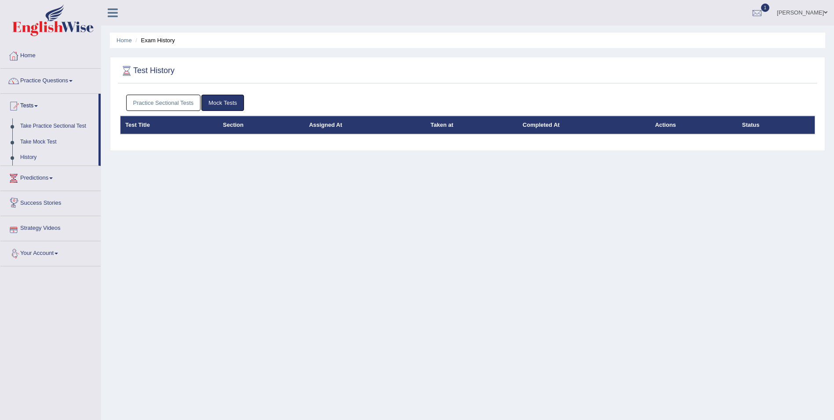
click at [183, 99] on link "Practice Sectional Tests" at bounding box center [163, 103] width 75 height 16
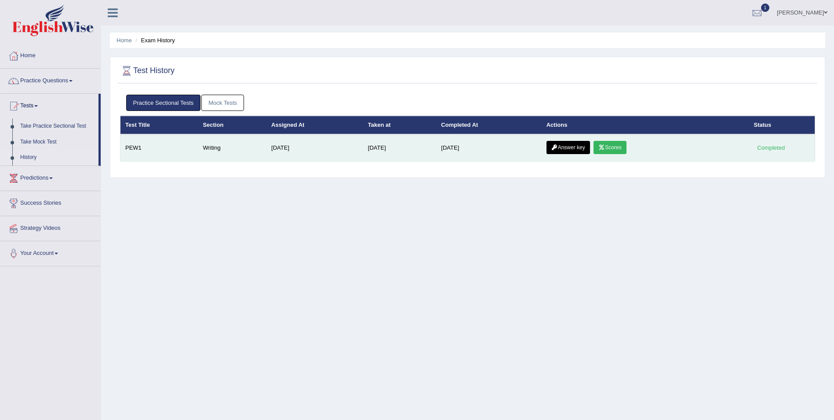
click at [575, 149] on link "Answer key" at bounding box center [569, 147] width 44 height 13
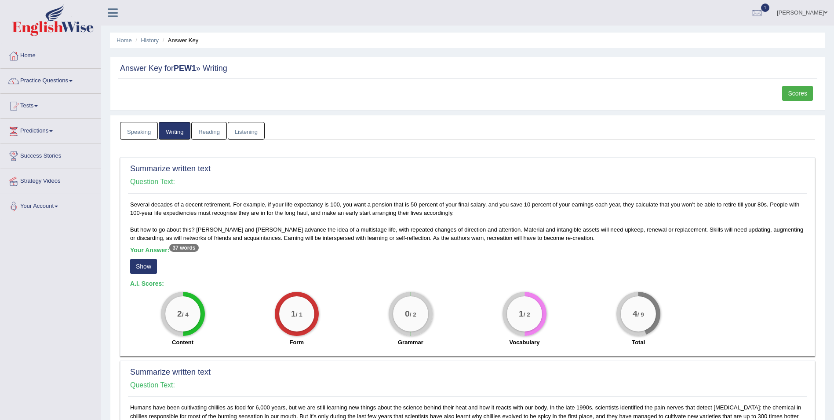
click at [788, 94] on link "Scores" at bounding box center [798, 93] width 31 height 15
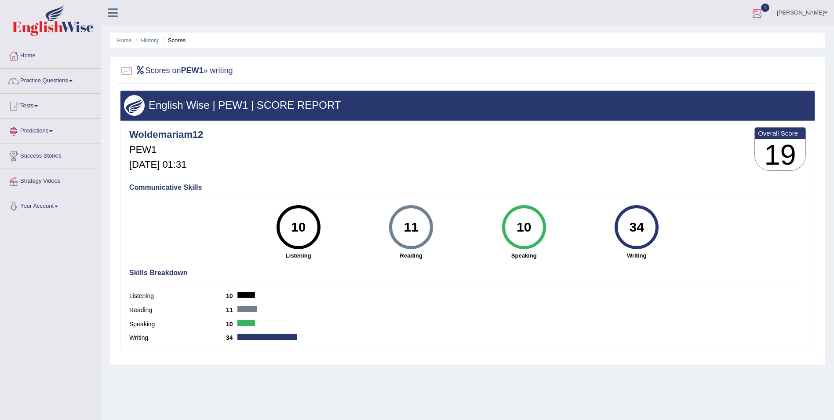
click at [764, 15] on div at bounding box center [757, 13] width 13 height 13
click at [722, 42] on span "Exam evaluated" at bounding box center [704, 43] width 117 height 7
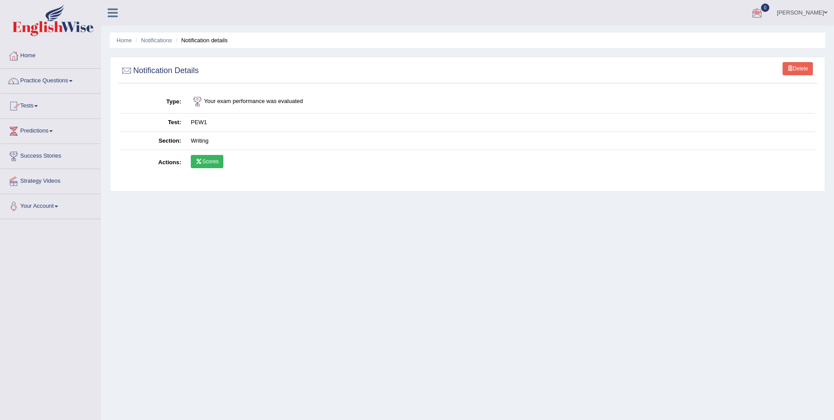
click at [197, 158] on link "Scores" at bounding box center [207, 161] width 33 height 13
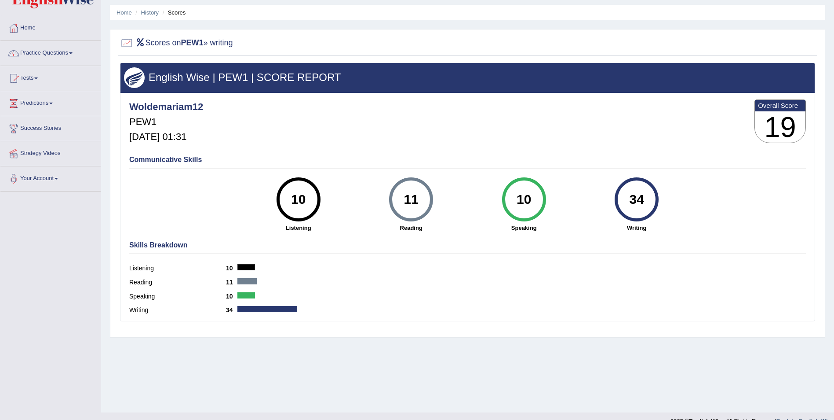
scroll to position [42, 0]
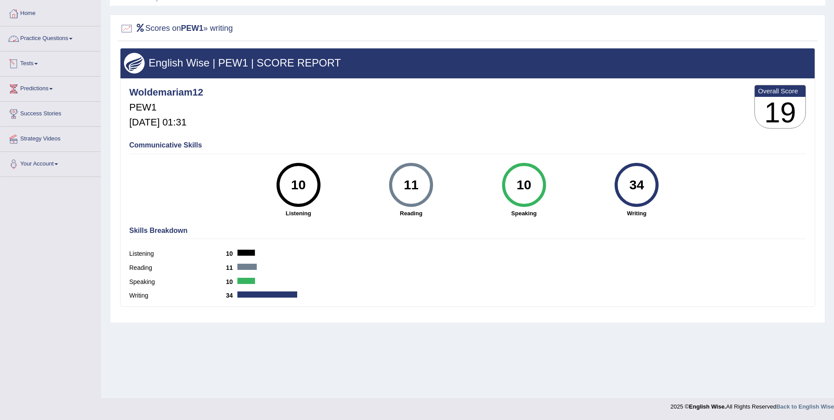
click at [41, 67] on link "Tests" at bounding box center [50, 62] width 100 height 22
click at [29, 112] on link "History" at bounding box center [57, 115] width 82 height 16
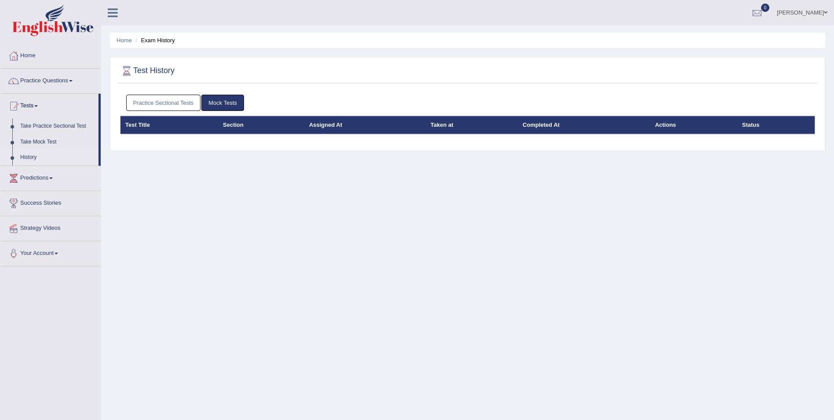
click at [170, 106] on link "Practice Sectional Tests" at bounding box center [163, 103] width 75 height 16
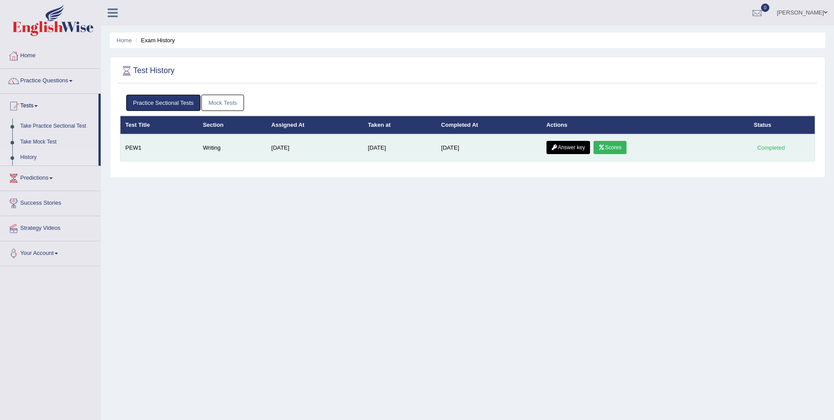
click at [566, 145] on link "Answer key" at bounding box center [569, 147] width 44 height 13
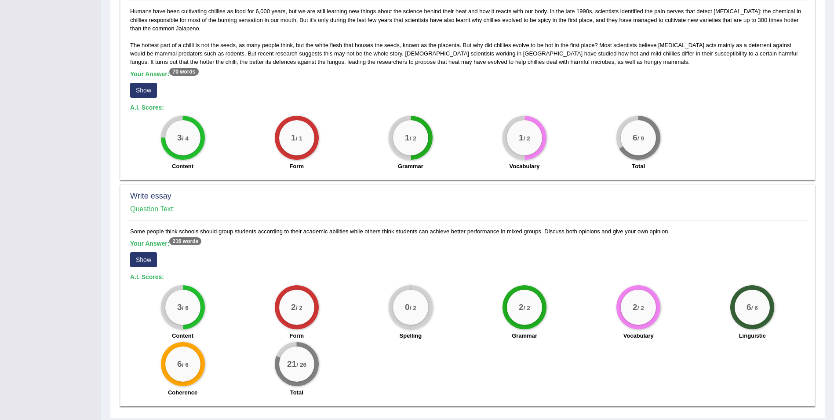
scroll to position [423, 0]
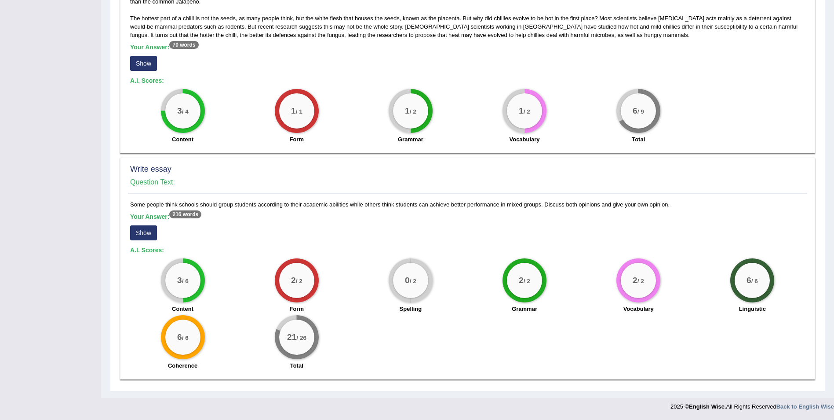
drag, startPoint x: 758, startPoint y: 113, endPoint x: 751, endPoint y: 70, distance: 43.8
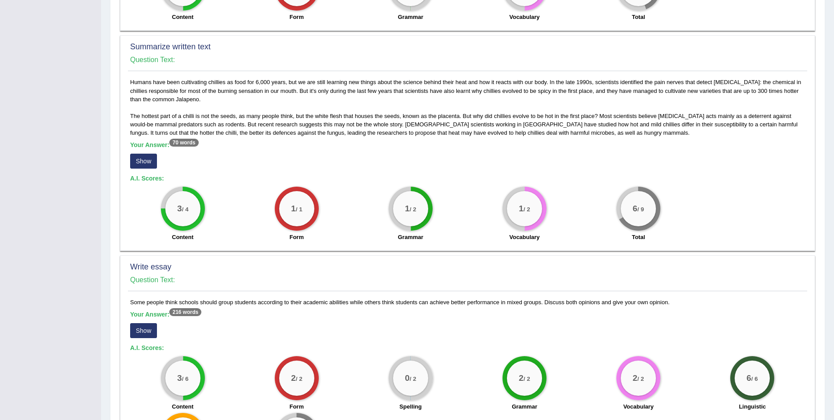
drag, startPoint x: 695, startPoint y: 66, endPoint x: 695, endPoint y: 60, distance: 5.4
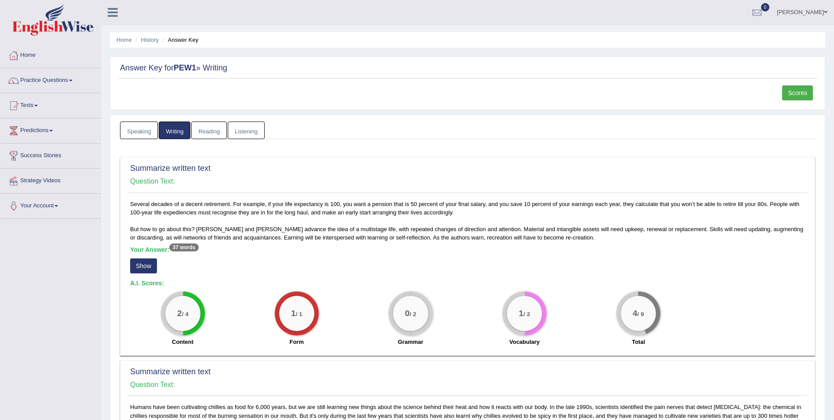
scroll to position [0, 0]
click at [70, 79] on link "Practice Questions" at bounding box center [50, 80] width 100 height 22
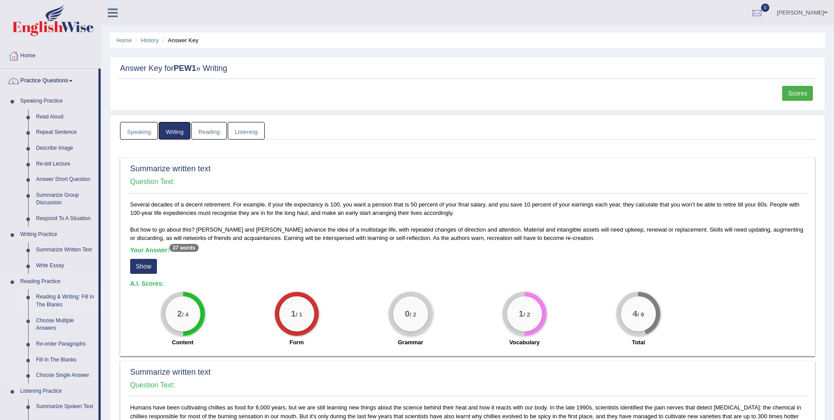
click at [53, 296] on link "Reading & Writing: Fill In The Blanks" at bounding box center [65, 300] width 66 height 23
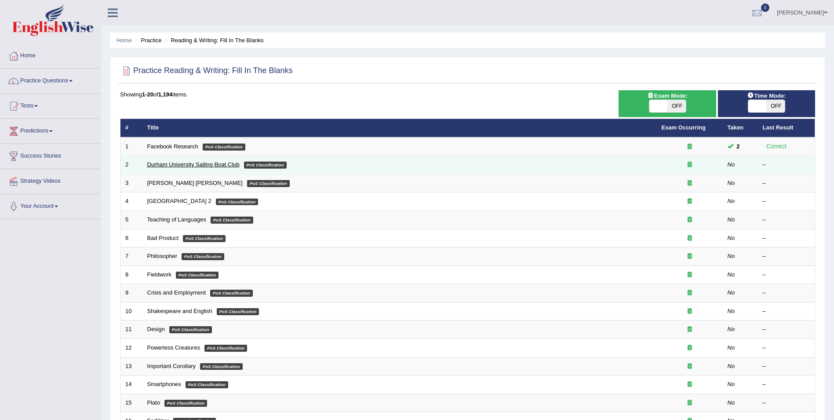
click at [227, 163] on link "Durham University Sailing Boat Club" at bounding box center [193, 164] width 92 height 7
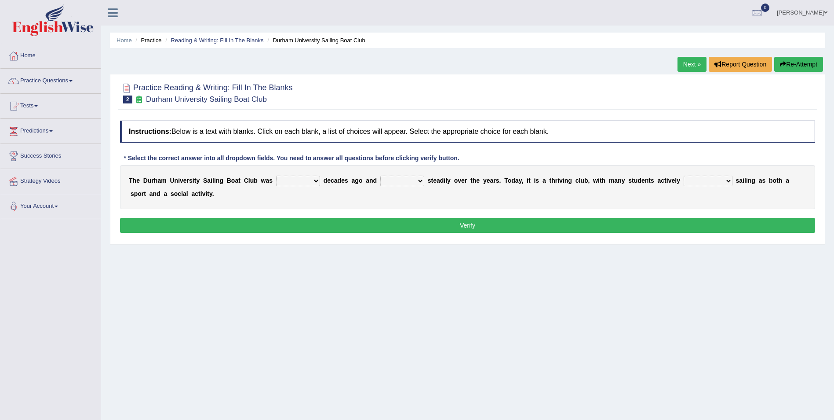
click at [824, 12] on span at bounding box center [826, 13] width 4 height 6
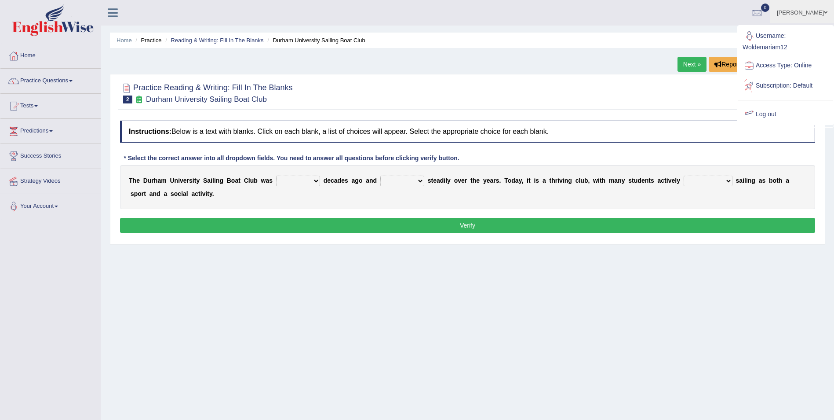
click at [773, 113] on link "Log out" at bounding box center [786, 114] width 95 height 20
